Goal: Task Accomplishment & Management: Complete application form

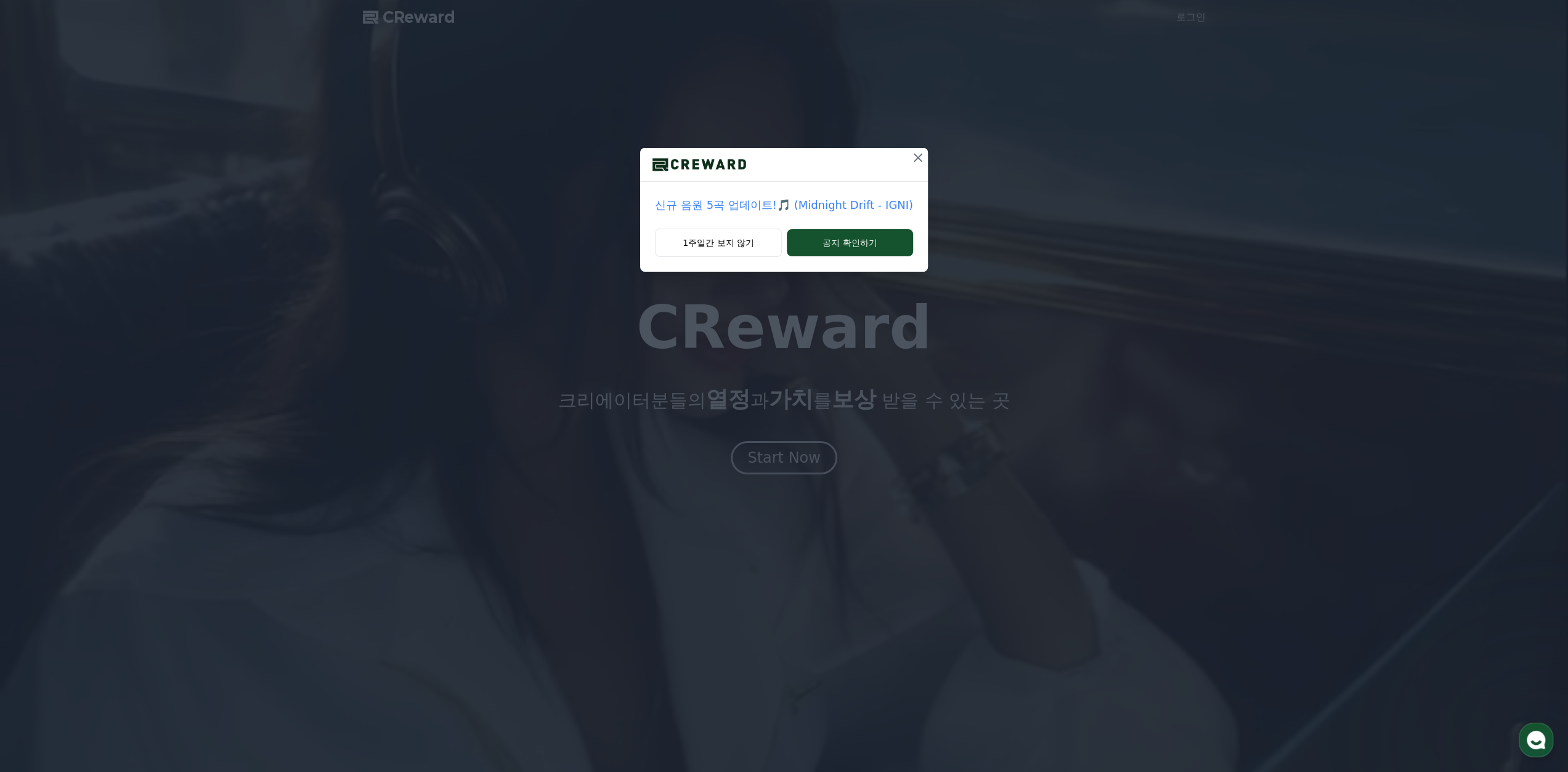
click at [919, 155] on icon at bounding box center [917, 158] width 15 height 15
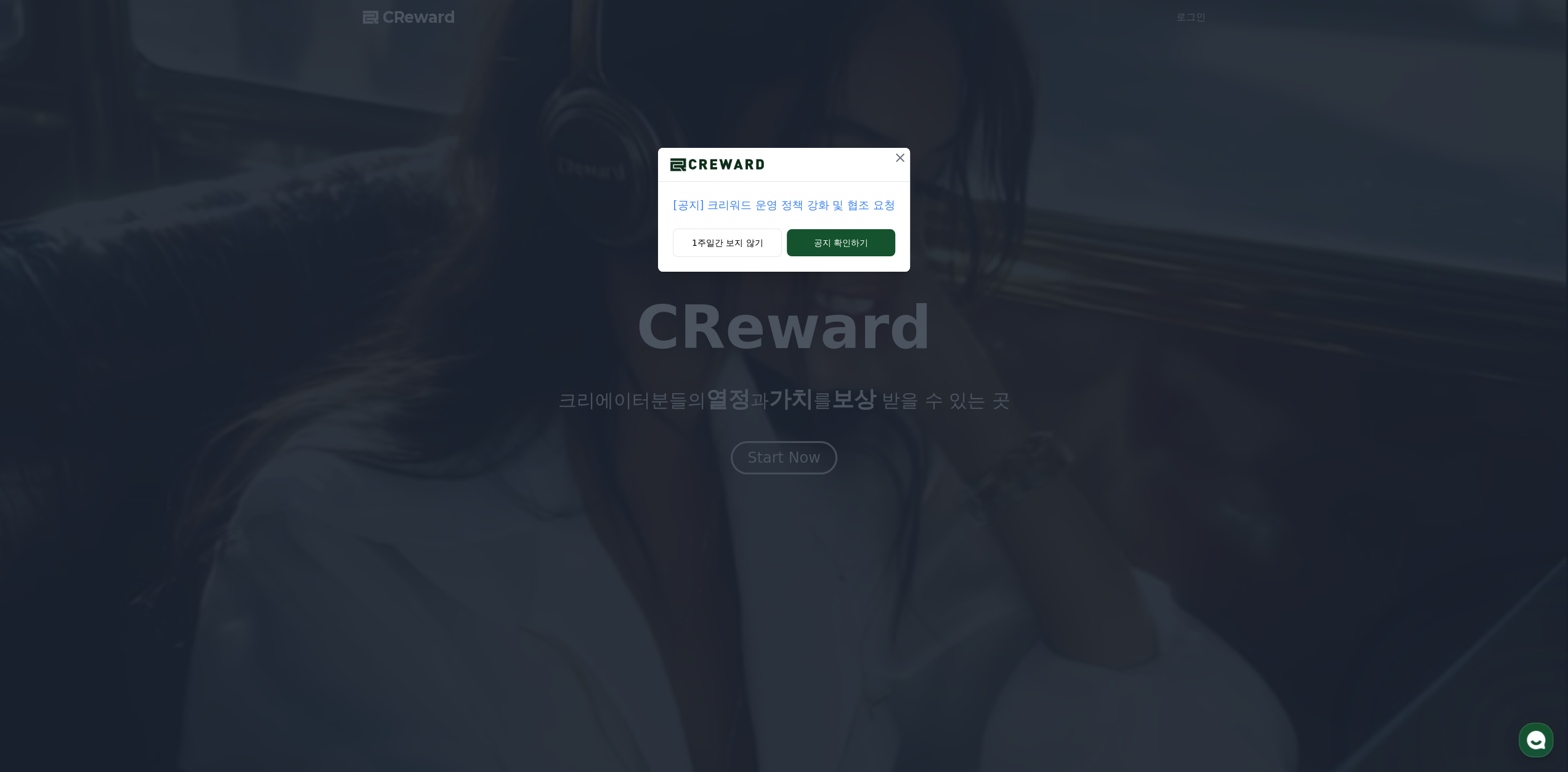
click at [895, 156] on icon at bounding box center [900, 158] width 15 height 15
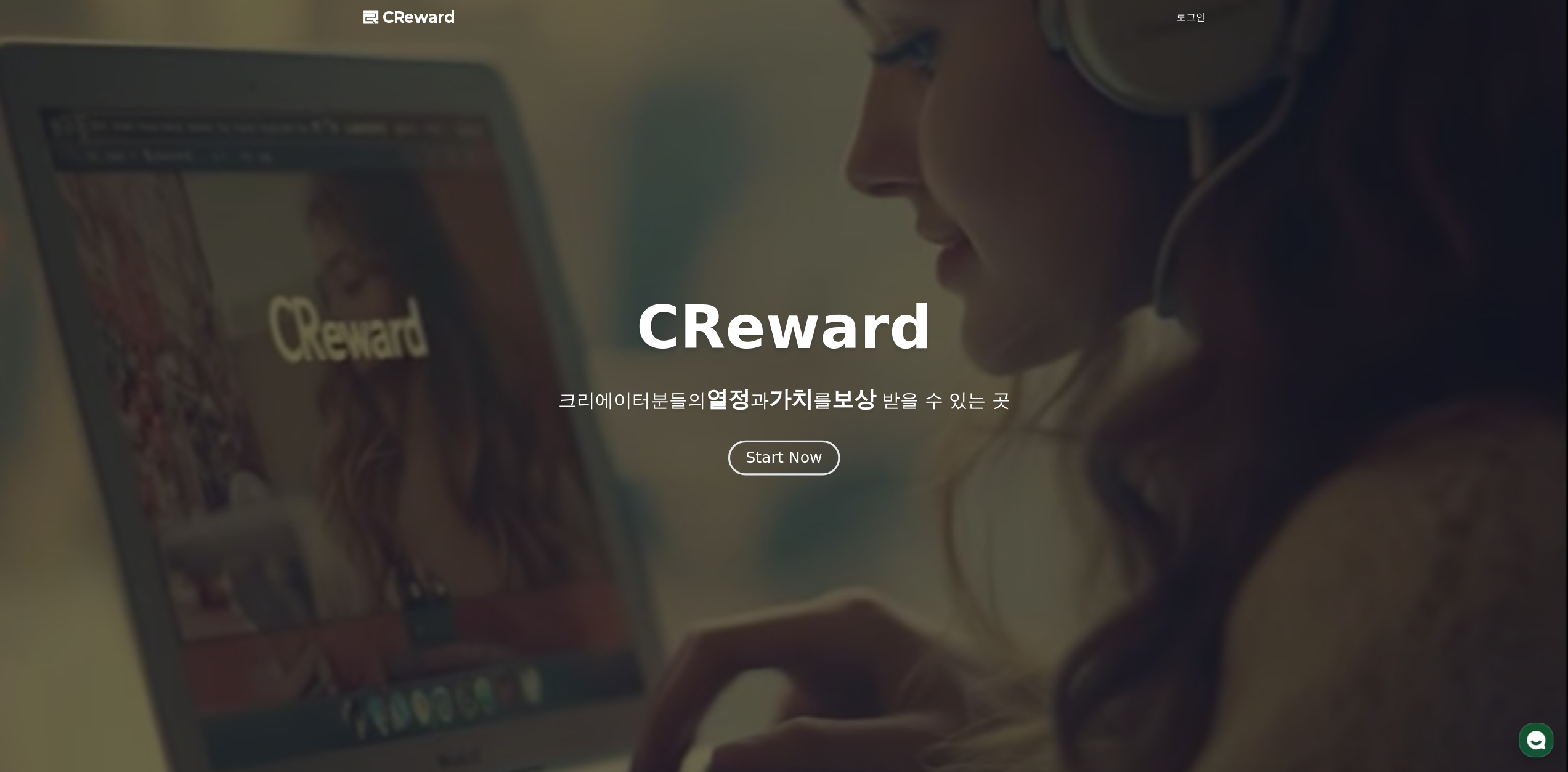
click at [821, 470] on button "Start Now" at bounding box center [784, 458] width 111 height 35
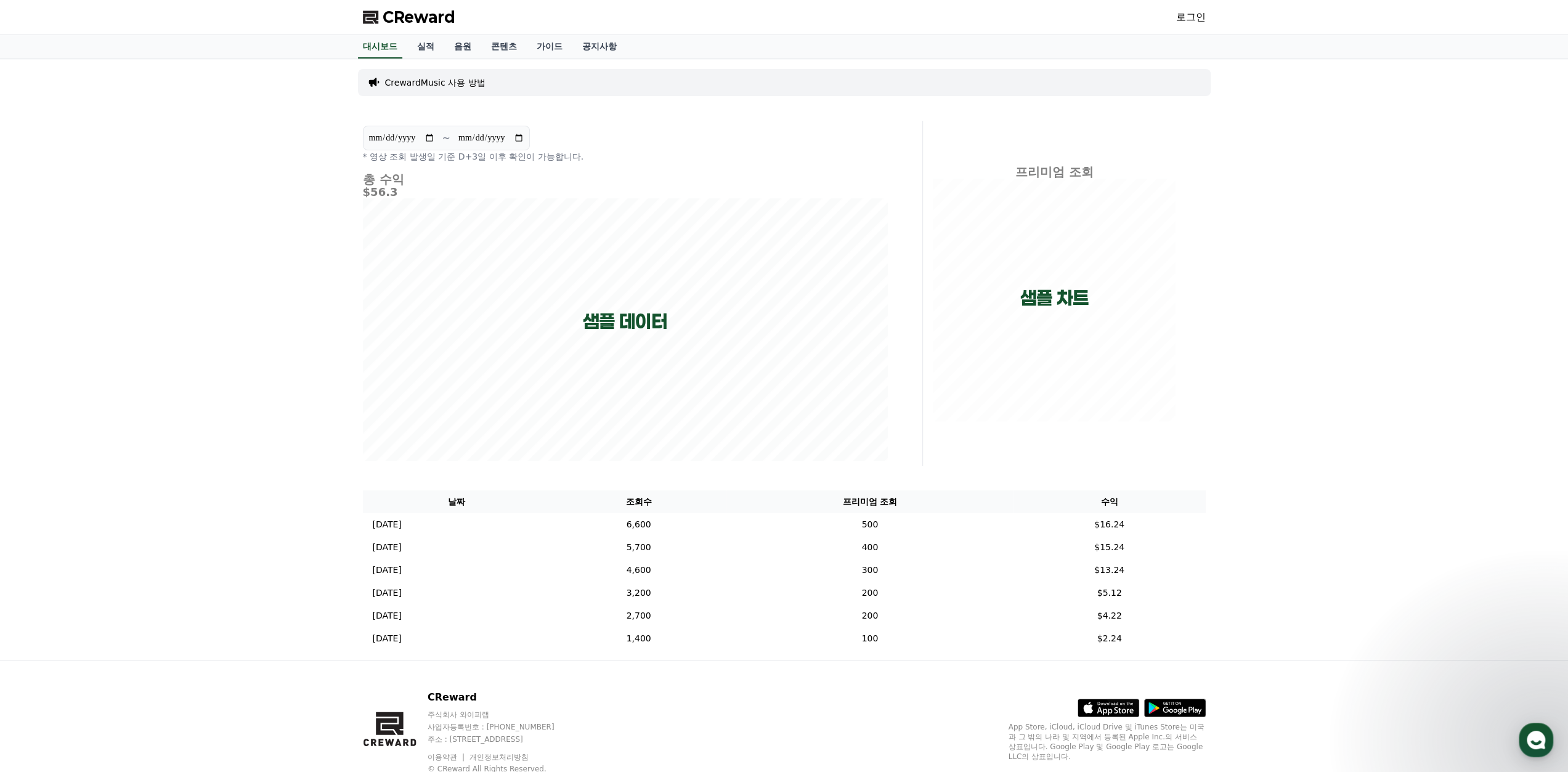
click at [1187, 20] on link "로그인" at bounding box center [1190, 17] width 29 height 15
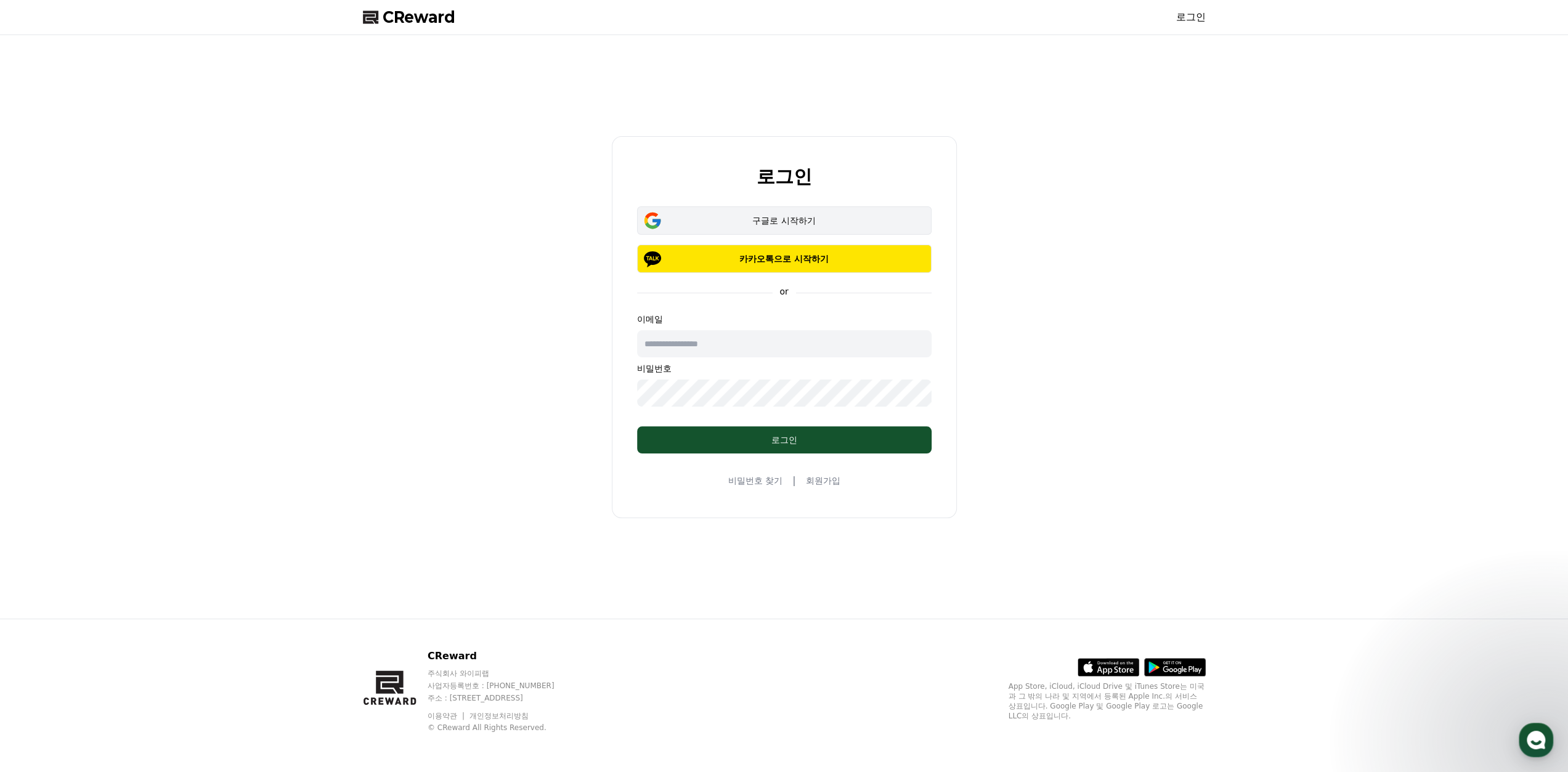
click at [817, 222] on div "구글로 시작하기" at bounding box center [784, 220] width 259 height 12
